Goal: Register for event/course

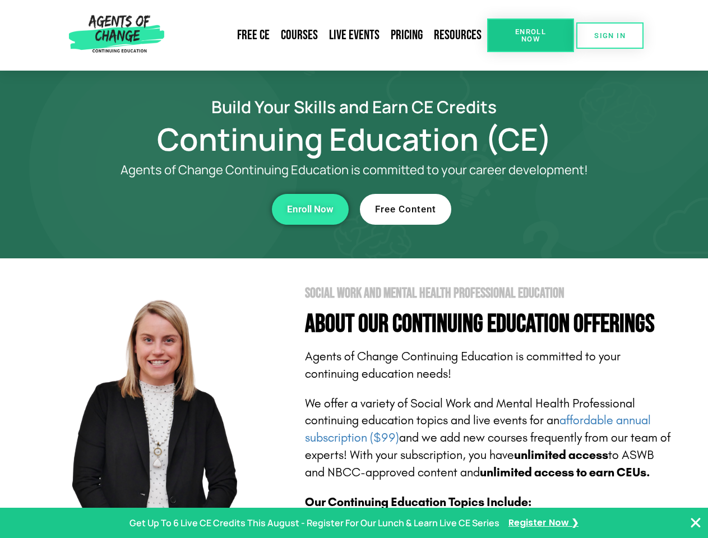
click at [354, 269] on section "Social Work and Mental Health Professional Education About Our Continuing Educa…" at bounding box center [354, 494] width 708 height 471
click at [530, 35] on span "Enroll Now" at bounding box center [530, 35] width 51 height 15
click at [610, 35] on span "SIGN IN" at bounding box center [609, 35] width 31 height 7
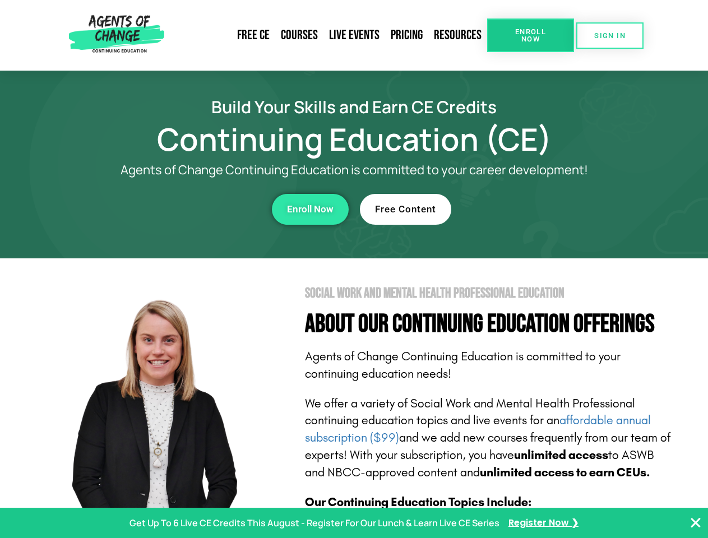
click at [195, 209] on div "Enroll Now" at bounding box center [194, 209] width 308 height 31
click at [310, 209] on span "Enroll Now" at bounding box center [310, 210] width 47 height 10
click at [514, 209] on div "Free Content" at bounding box center [514, 209] width 308 height 31
